Goal: Task Accomplishment & Management: Manage account settings

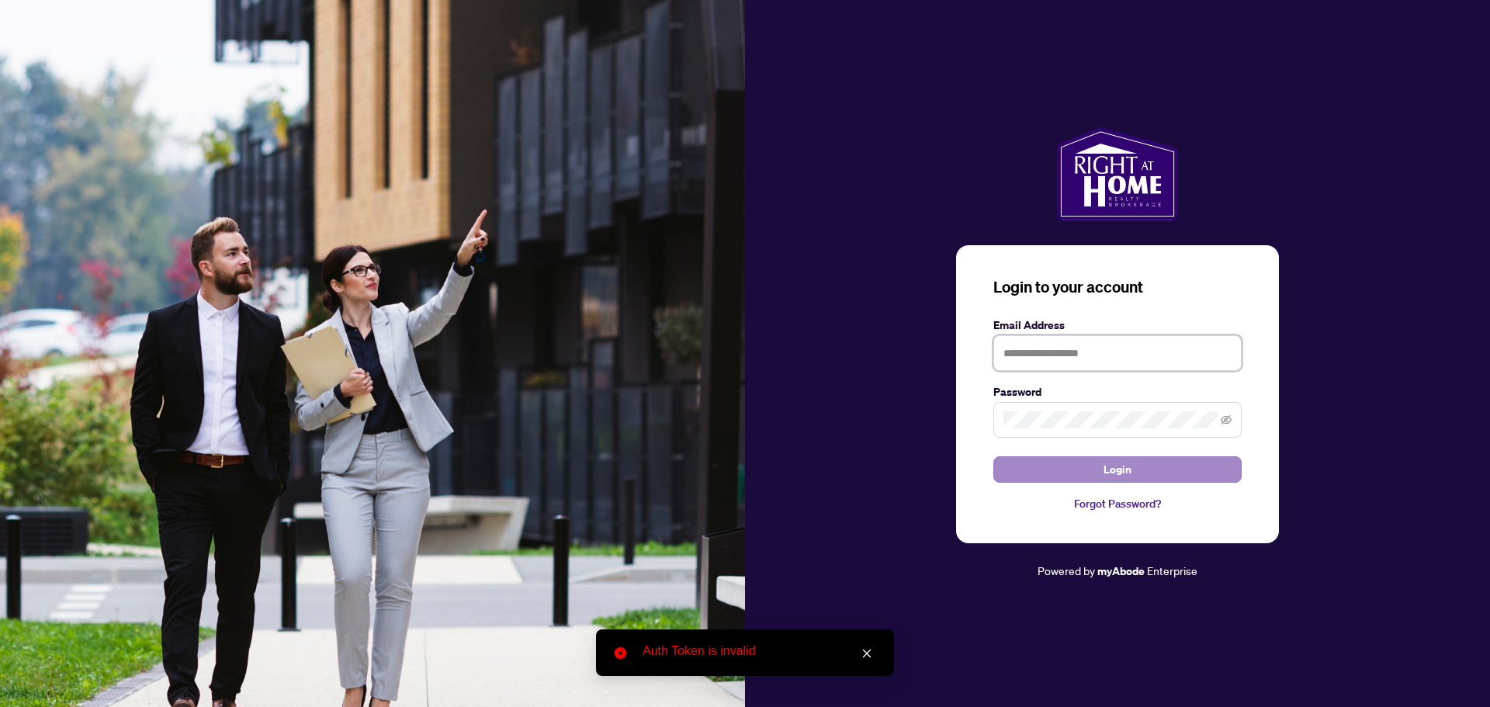
type input "**********"
click at [1064, 457] on button "Login" at bounding box center [1118, 469] width 248 height 26
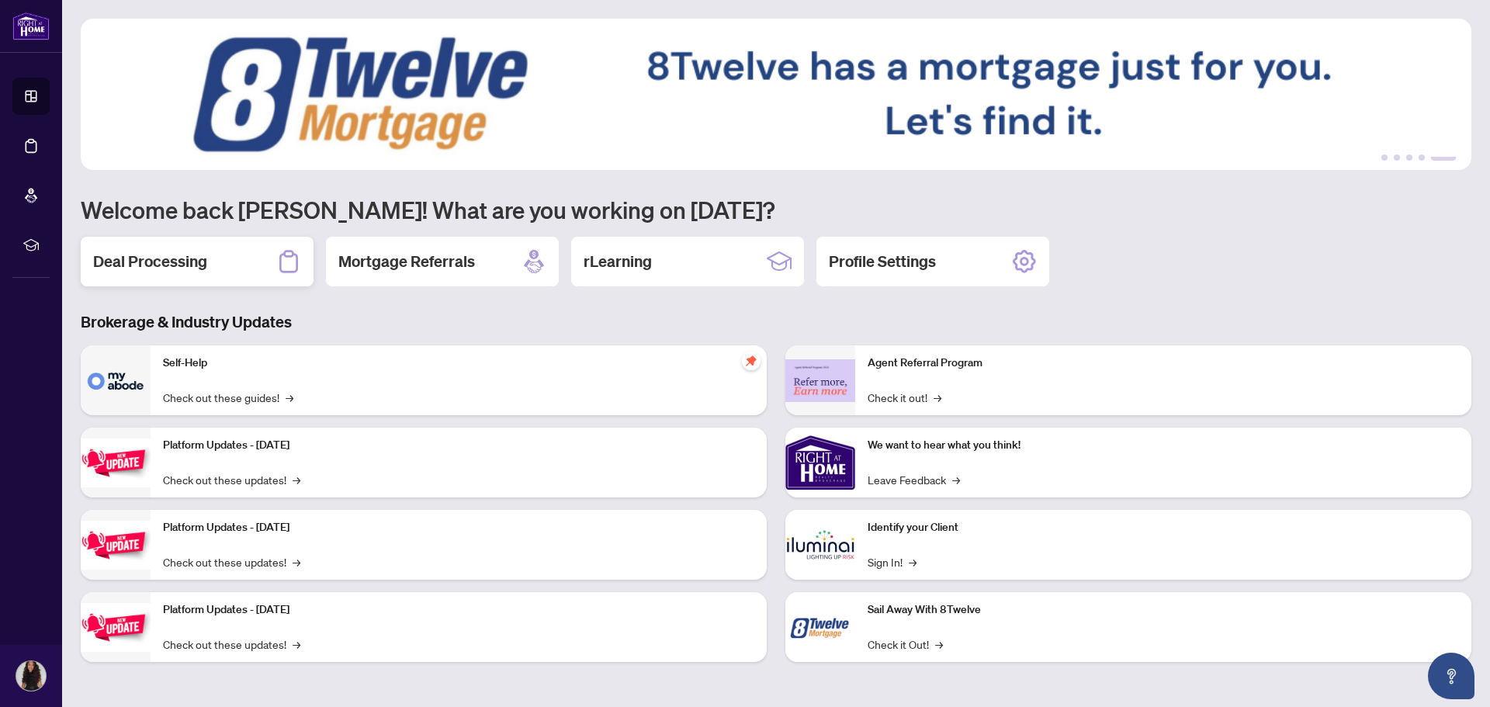
click at [246, 252] on div "Deal Processing" at bounding box center [197, 262] width 233 height 50
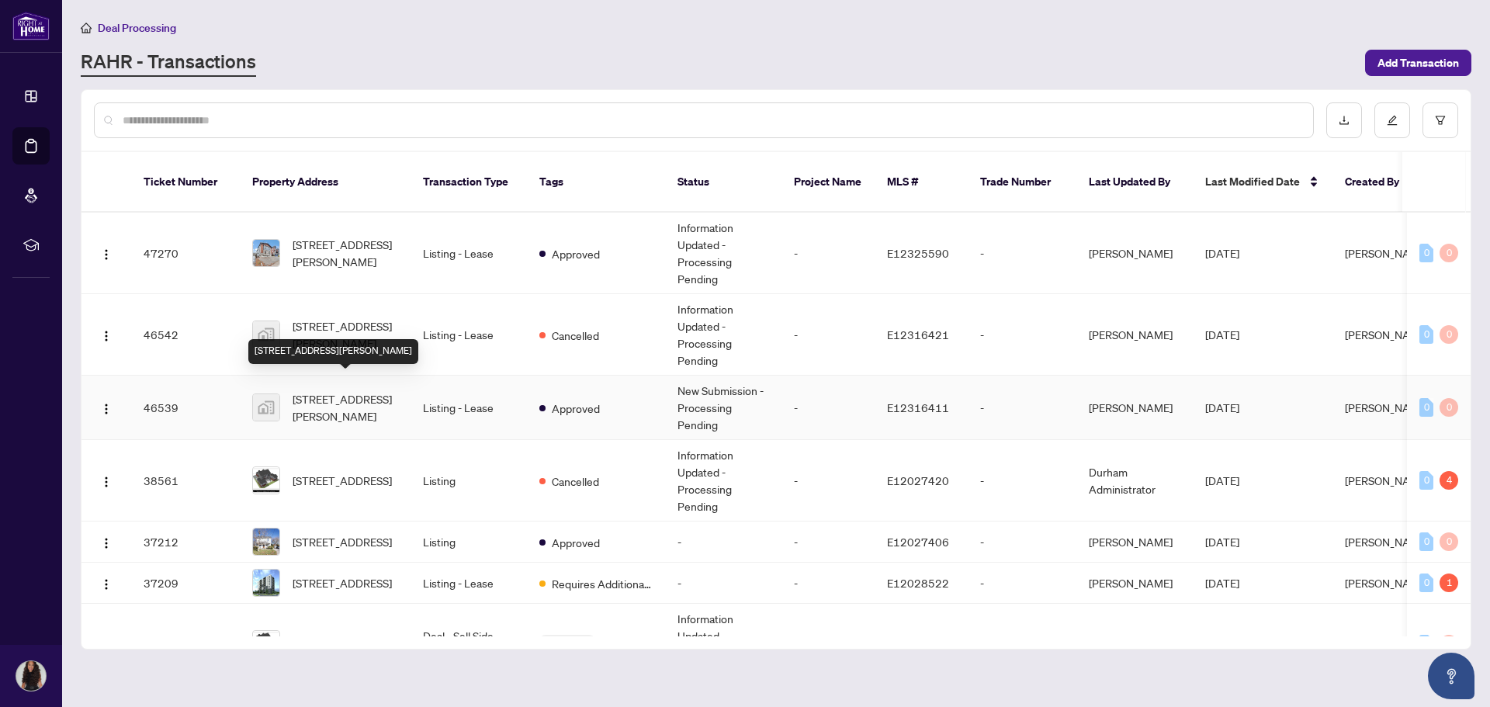
click at [309, 393] on span "[STREET_ADDRESS][PERSON_NAME]" at bounding box center [346, 407] width 106 height 34
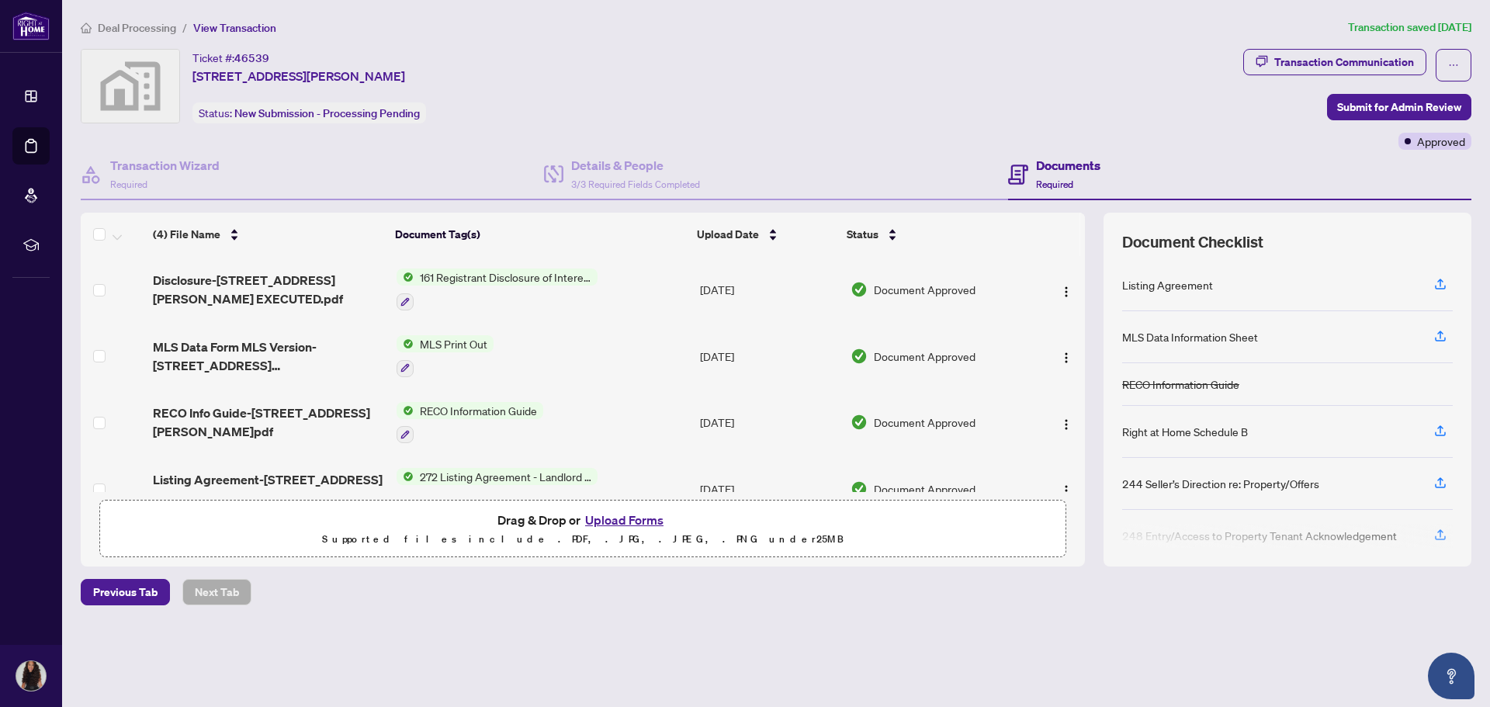
scroll to position [34, 0]
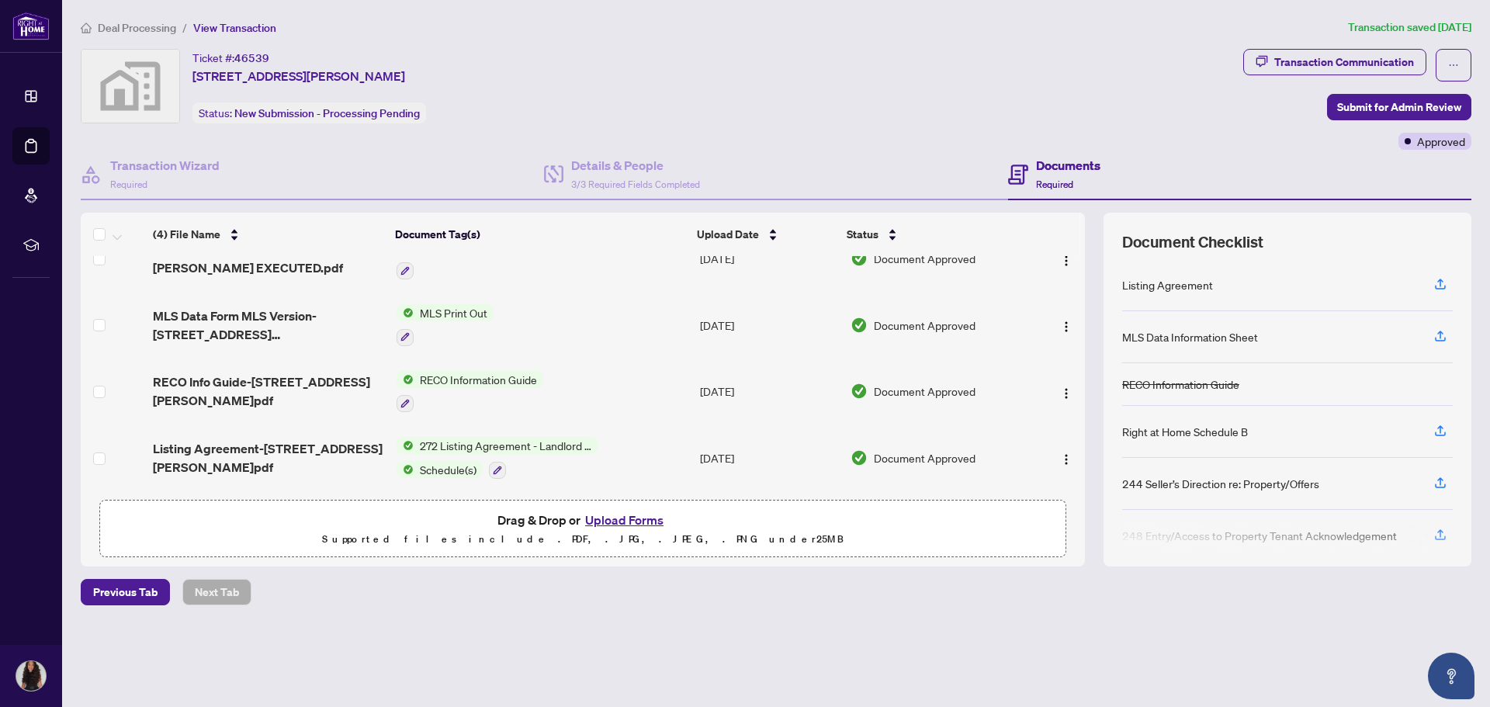
click at [620, 527] on button "Upload Forms" at bounding box center [625, 520] width 88 height 20
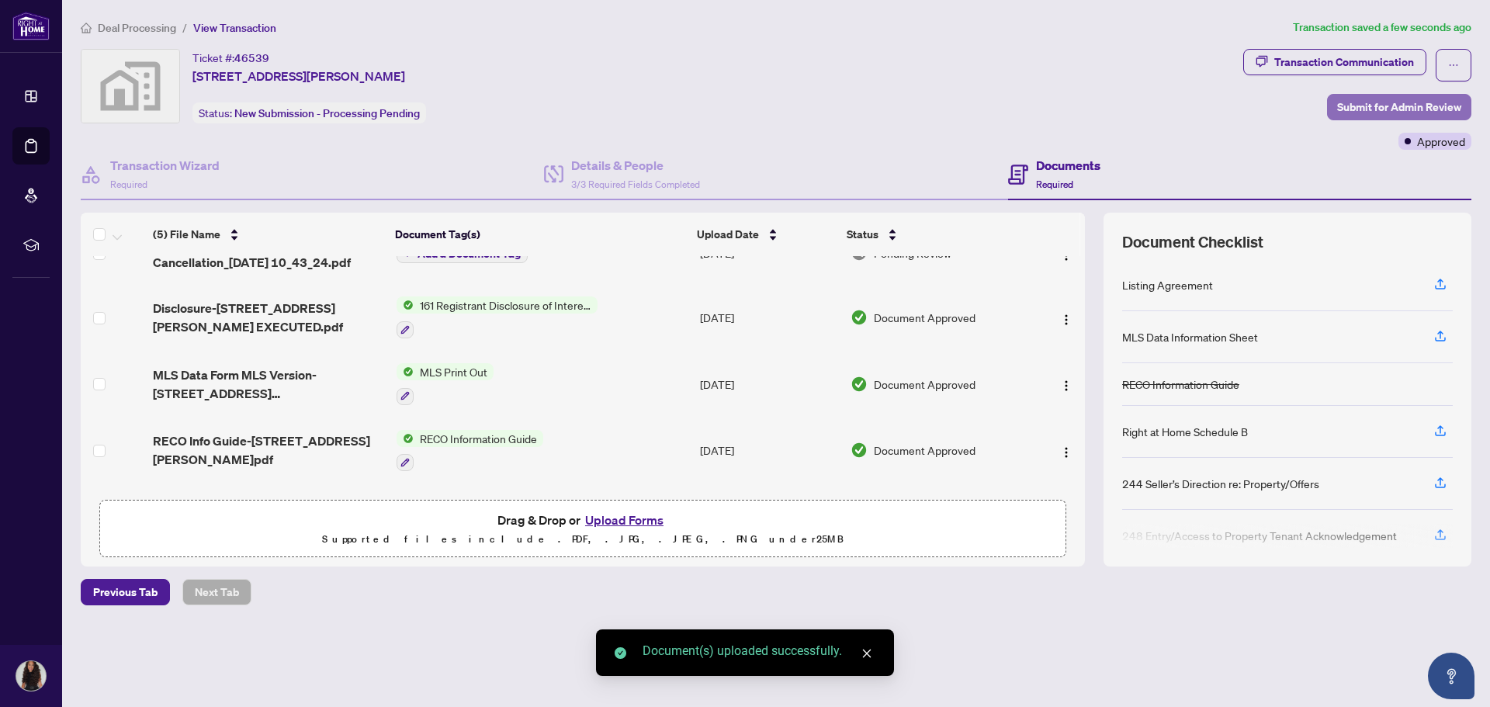
click at [1463, 102] on button "Submit for Admin Review" at bounding box center [1399, 107] width 144 height 26
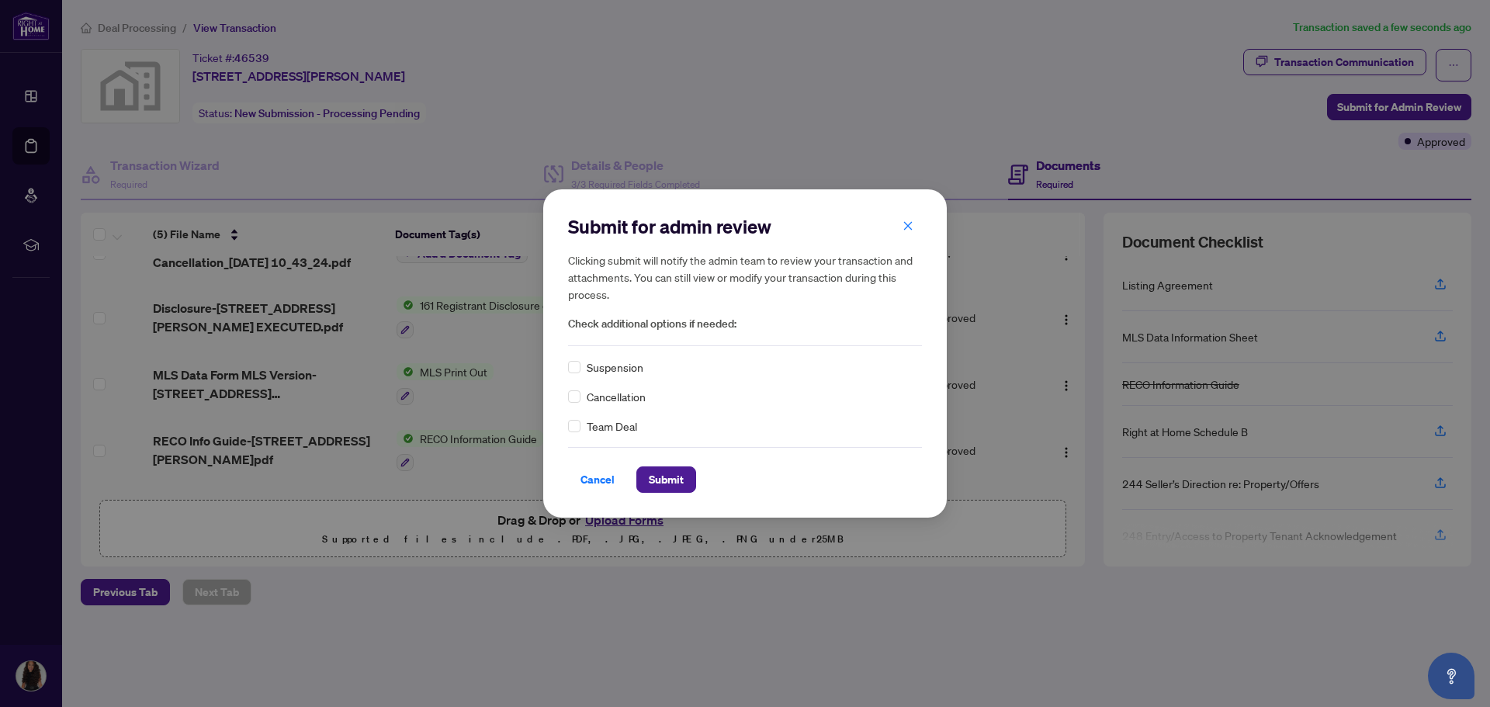
click at [610, 395] on span "Cancellation" at bounding box center [616, 396] width 59 height 17
click at [664, 477] on span "Submit" at bounding box center [666, 479] width 35 height 25
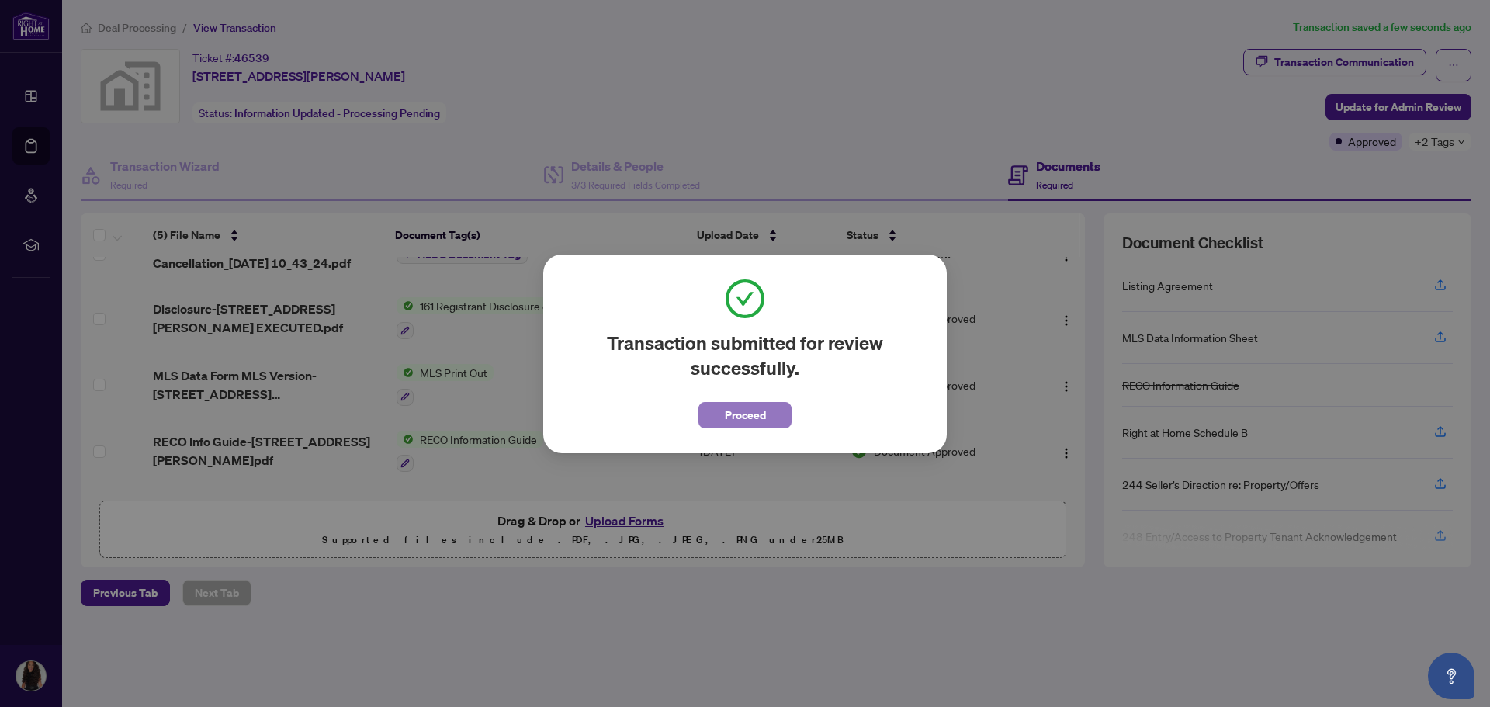
click at [752, 425] on span "Proceed" at bounding box center [745, 415] width 41 height 25
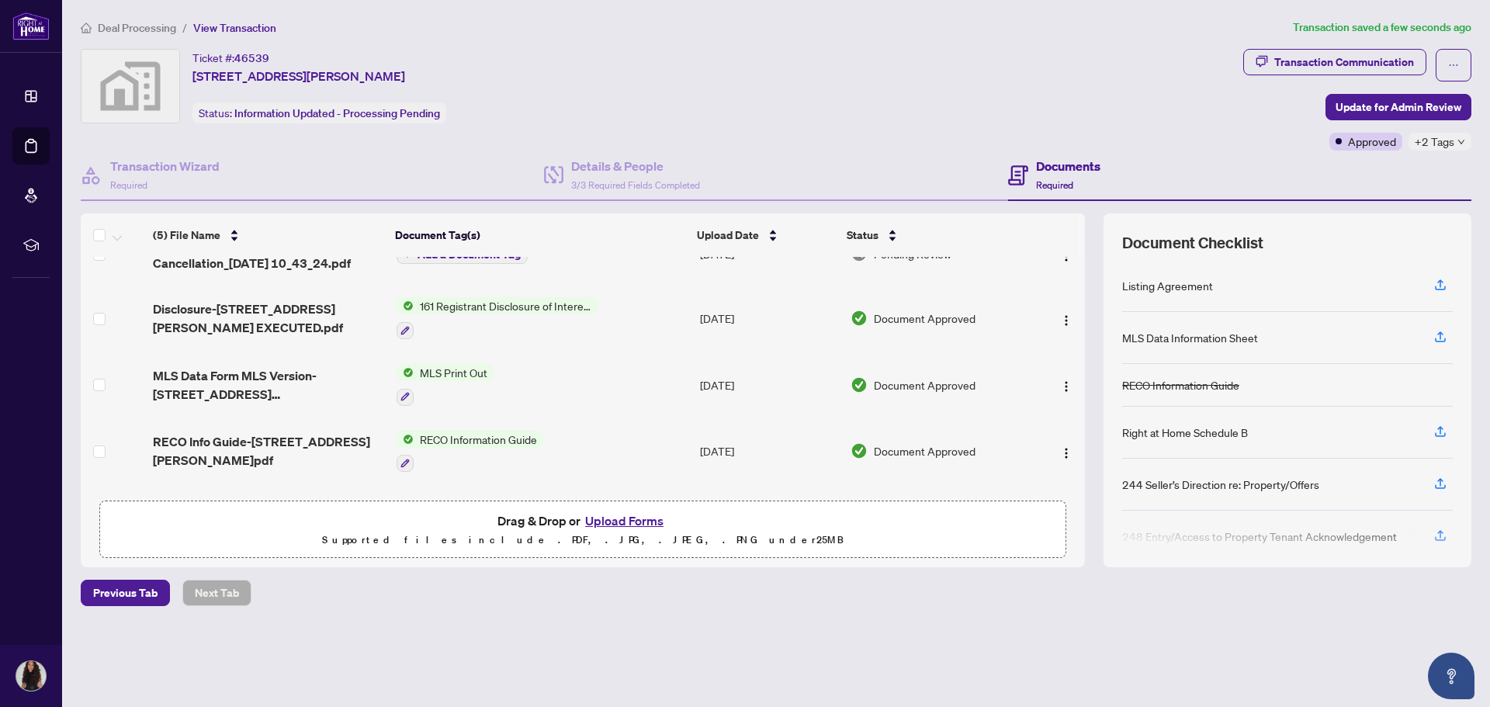
click at [156, 29] on span "Deal Processing" at bounding box center [137, 28] width 78 height 14
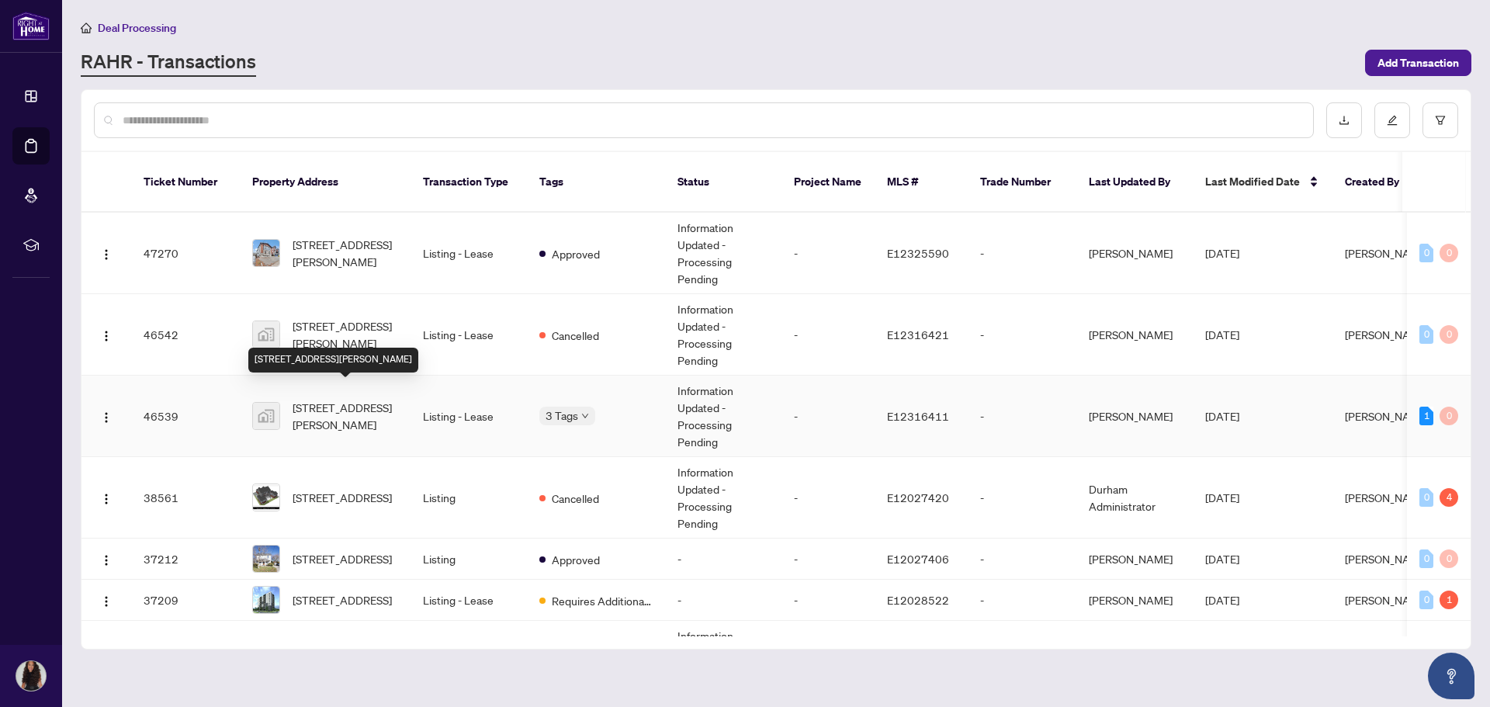
click at [383, 399] on span "[STREET_ADDRESS][PERSON_NAME]" at bounding box center [346, 416] width 106 height 34
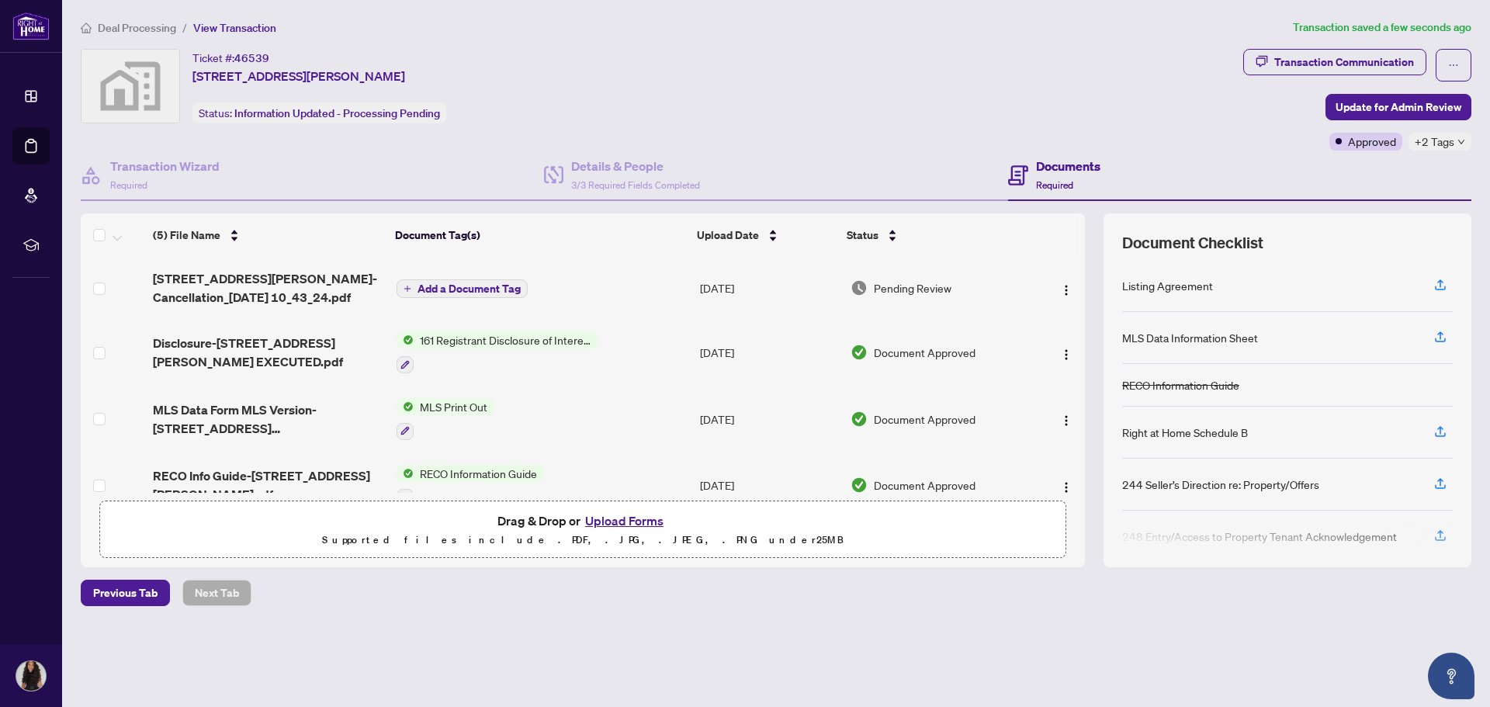
scroll to position [19, 0]
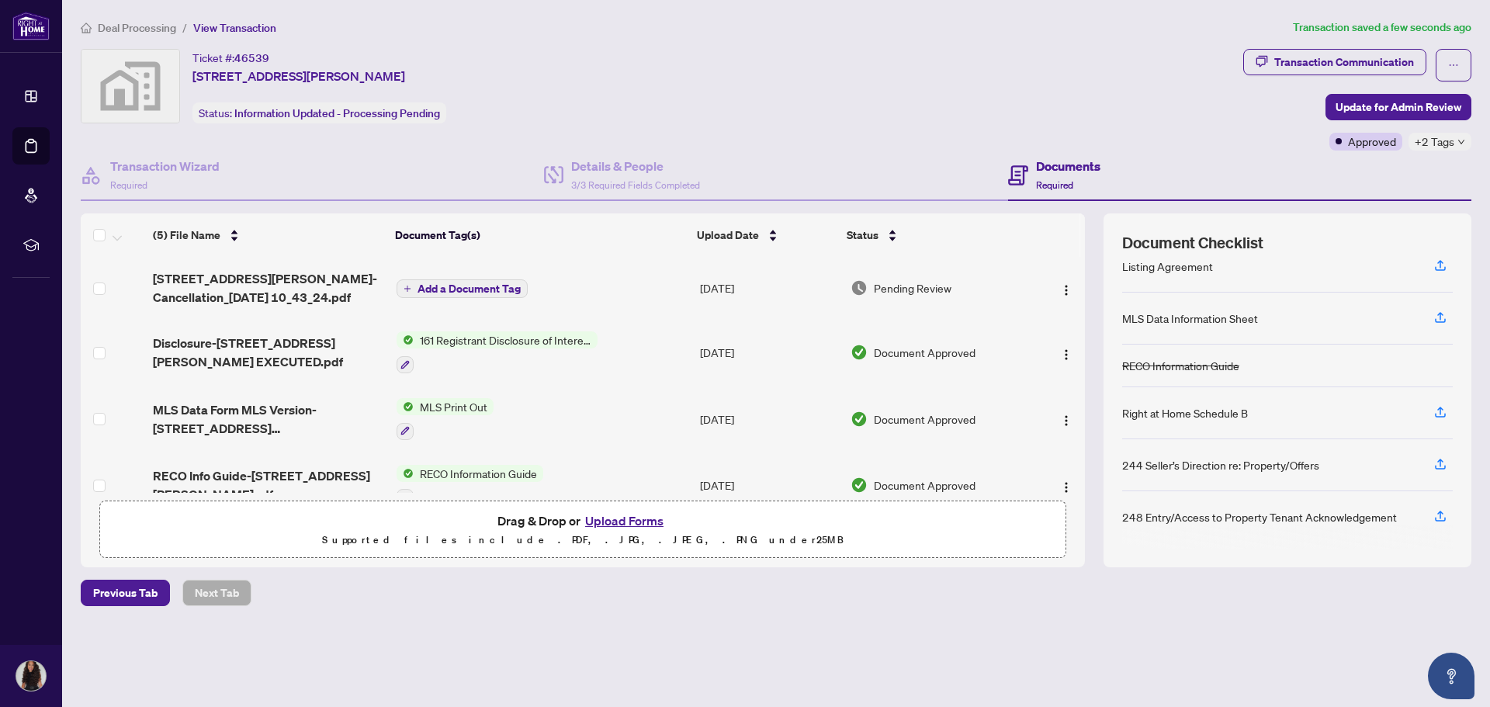
click at [135, 17] on main "Deal Processing / View Transaction Transaction saved a few seconds ago Ticket #…" at bounding box center [776, 353] width 1428 height 707
